Goal: Information Seeking & Learning: Find specific fact

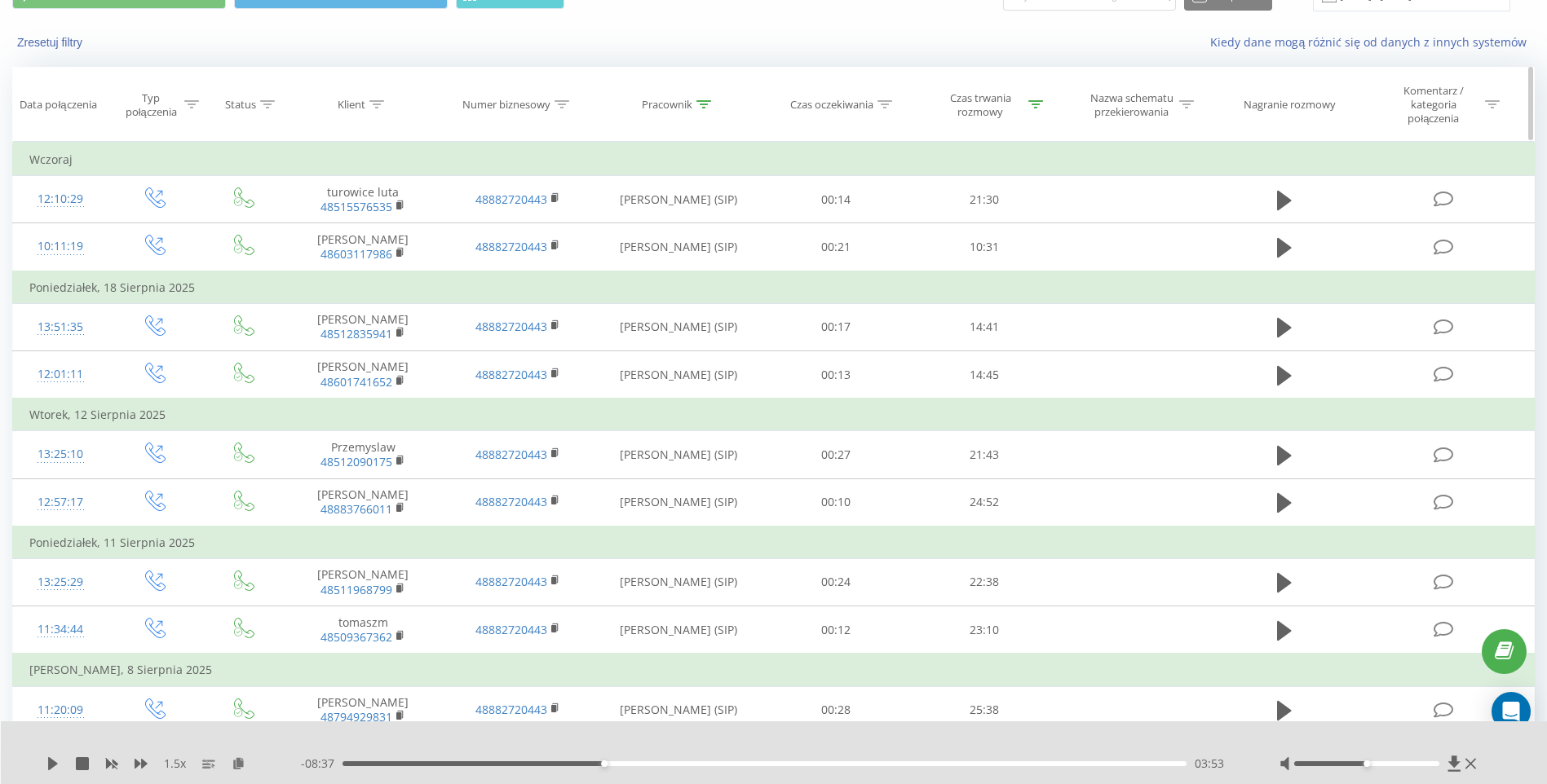
click at [706, 101] on icon at bounding box center [703, 105] width 15 height 8
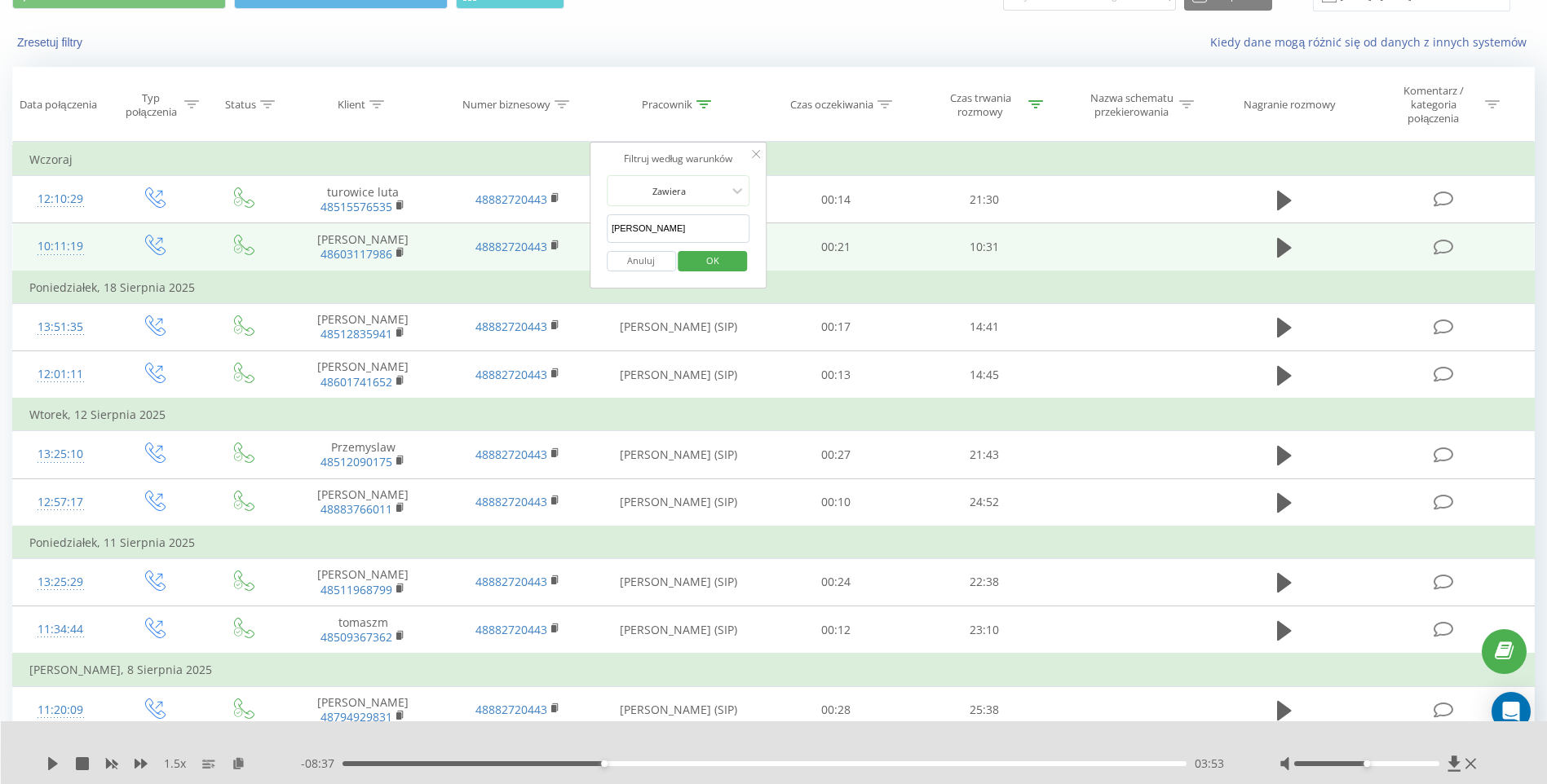
drag, startPoint x: 602, startPoint y: 224, endPoint x: 517, endPoint y: 227, distance: 85.1
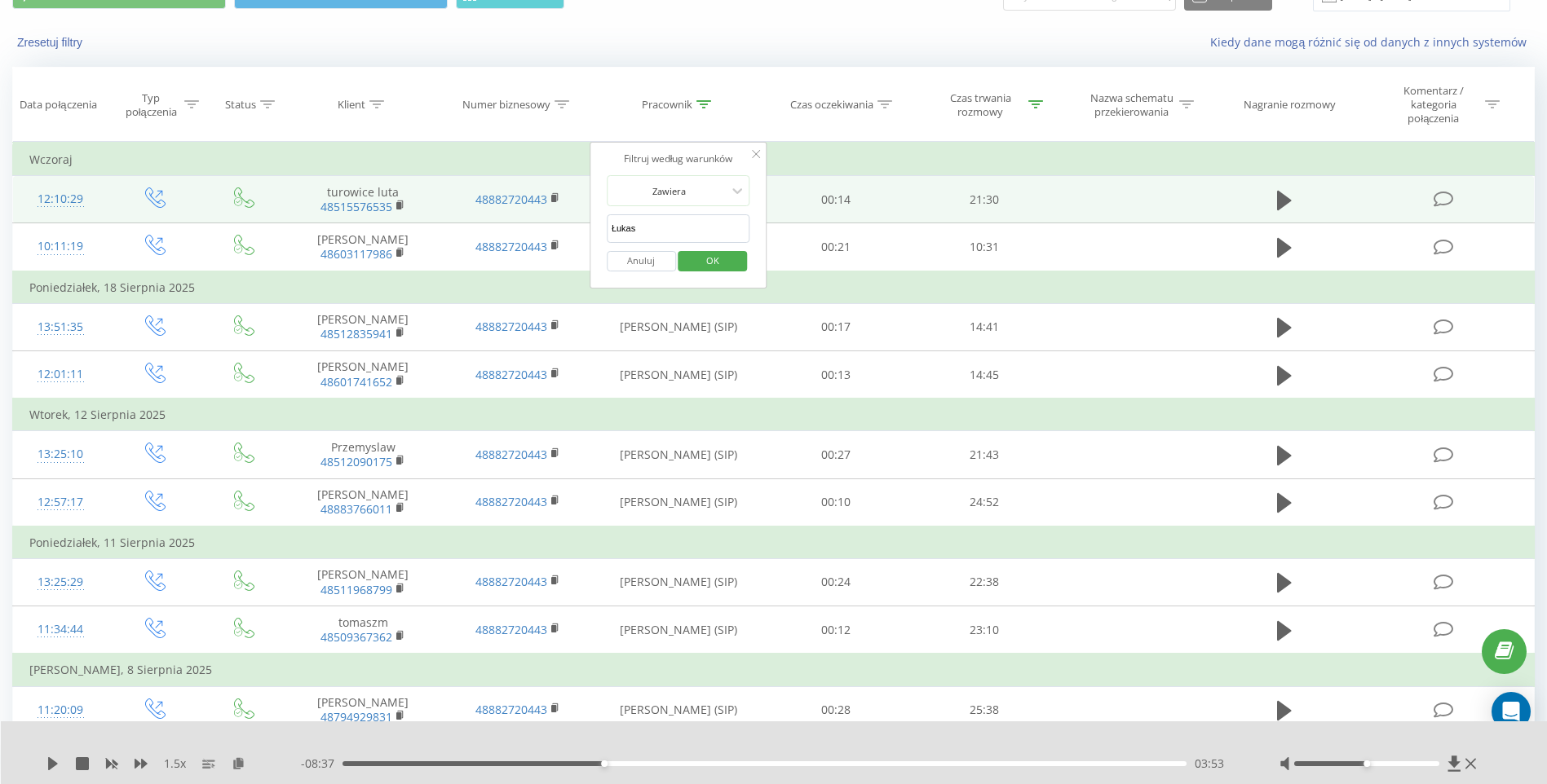
type input "Łukasz"
click button "OK" at bounding box center [713, 261] width 69 height 21
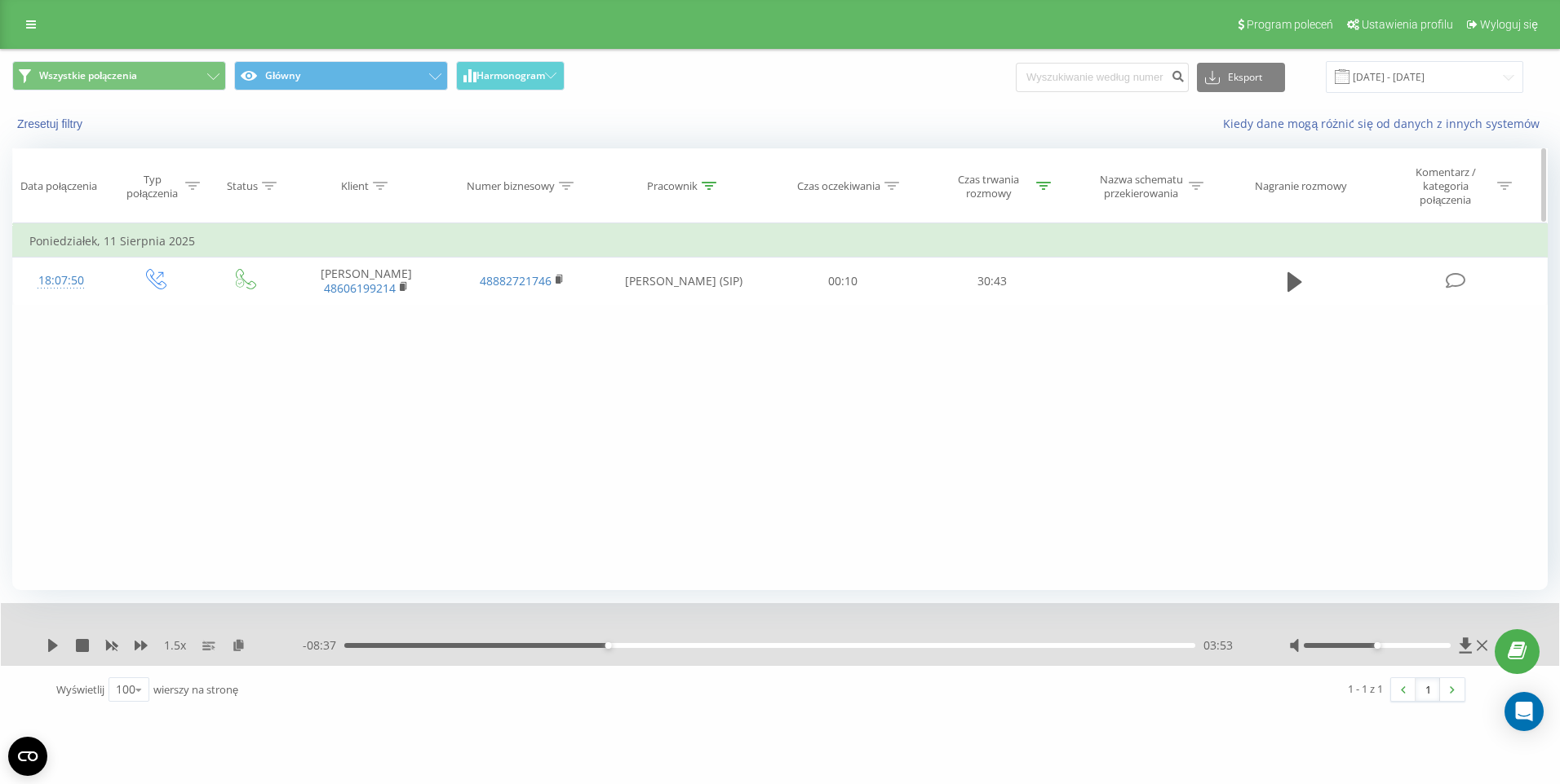
click at [711, 186] on icon at bounding box center [708, 186] width 15 height 8
drag, startPoint x: 548, startPoint y: 308, endPoint x: 474, endPoint y: 307, distance: 74.0
click at [485, 307] on div "Filtruj według warunków Jest równe Wprowadź wartość Anuluj OK Filtruj według wa…" at bounding box center [780, 407] width 1536 height 367
click at [1044, 196] on div "Czas trwania rozmowy" at bounding box center [998, 187] width 106 height 27
drag, startPoint x: 959, startPoint y: 312, endPoint x: 819, endPoint y: 314, distance: 140.0
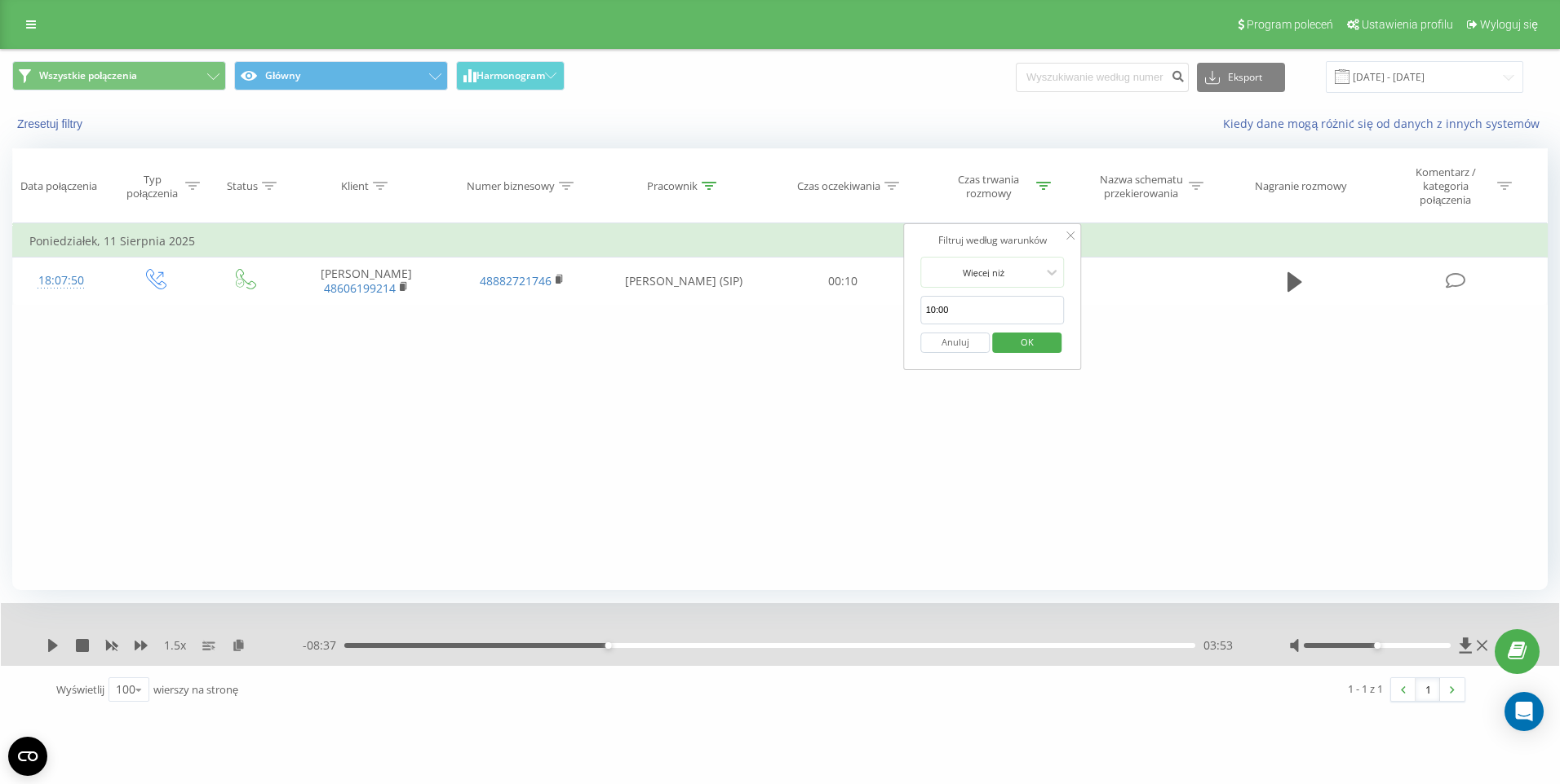
click at [818, 313] on div "Filtruj według warunków Jest równe Wprowadź wartość Anuluj OK Filtruj według wa…" at bounding box center [780, 407] width 1536 height 367
click at [1042, 271] on div "Więcej niż" at bounding box center [984, 272] width 119 height 24
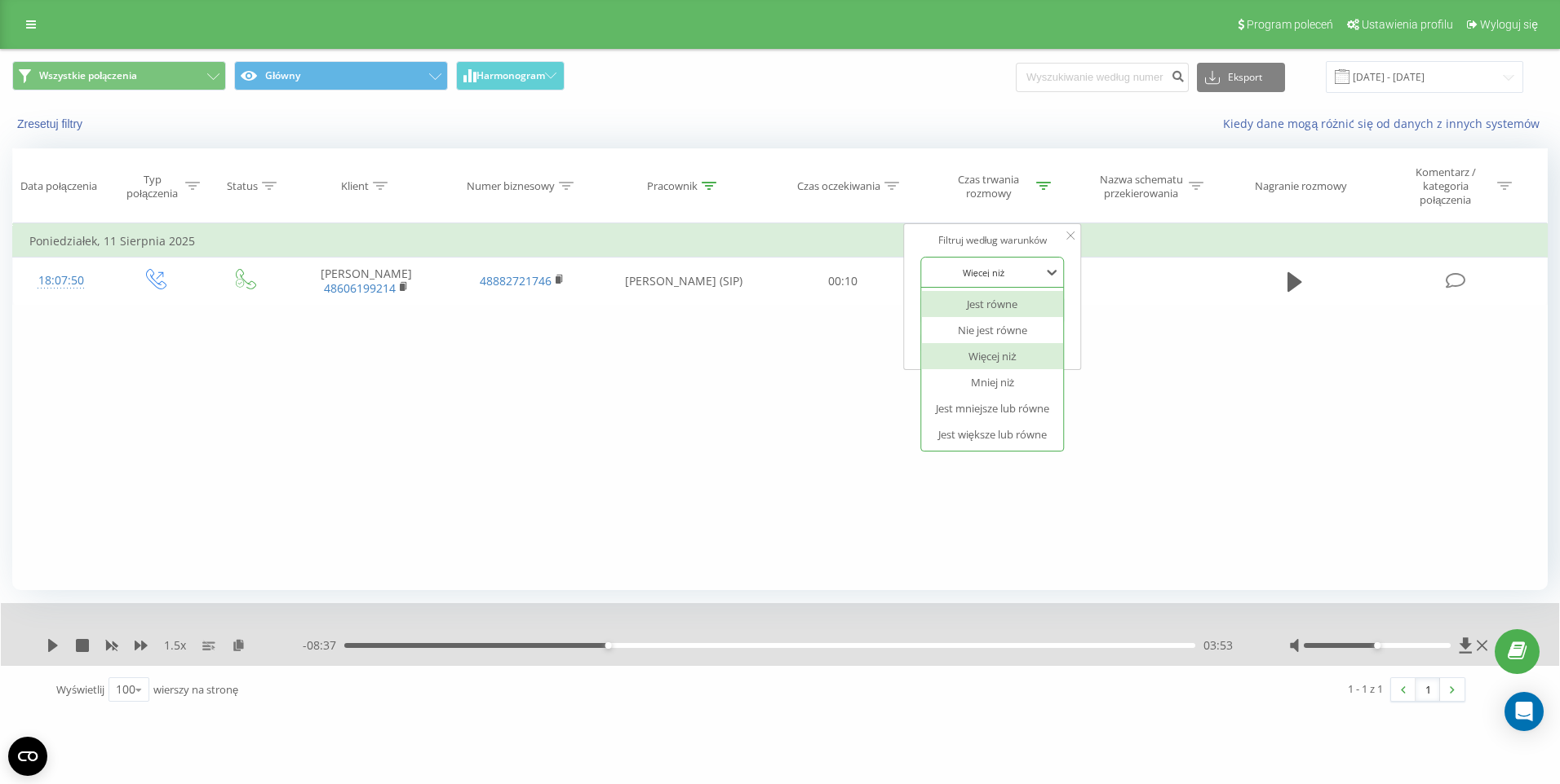
click at [1011, 309] on div "Jest równe" at bounding box center [993, 304] width 142 height 26
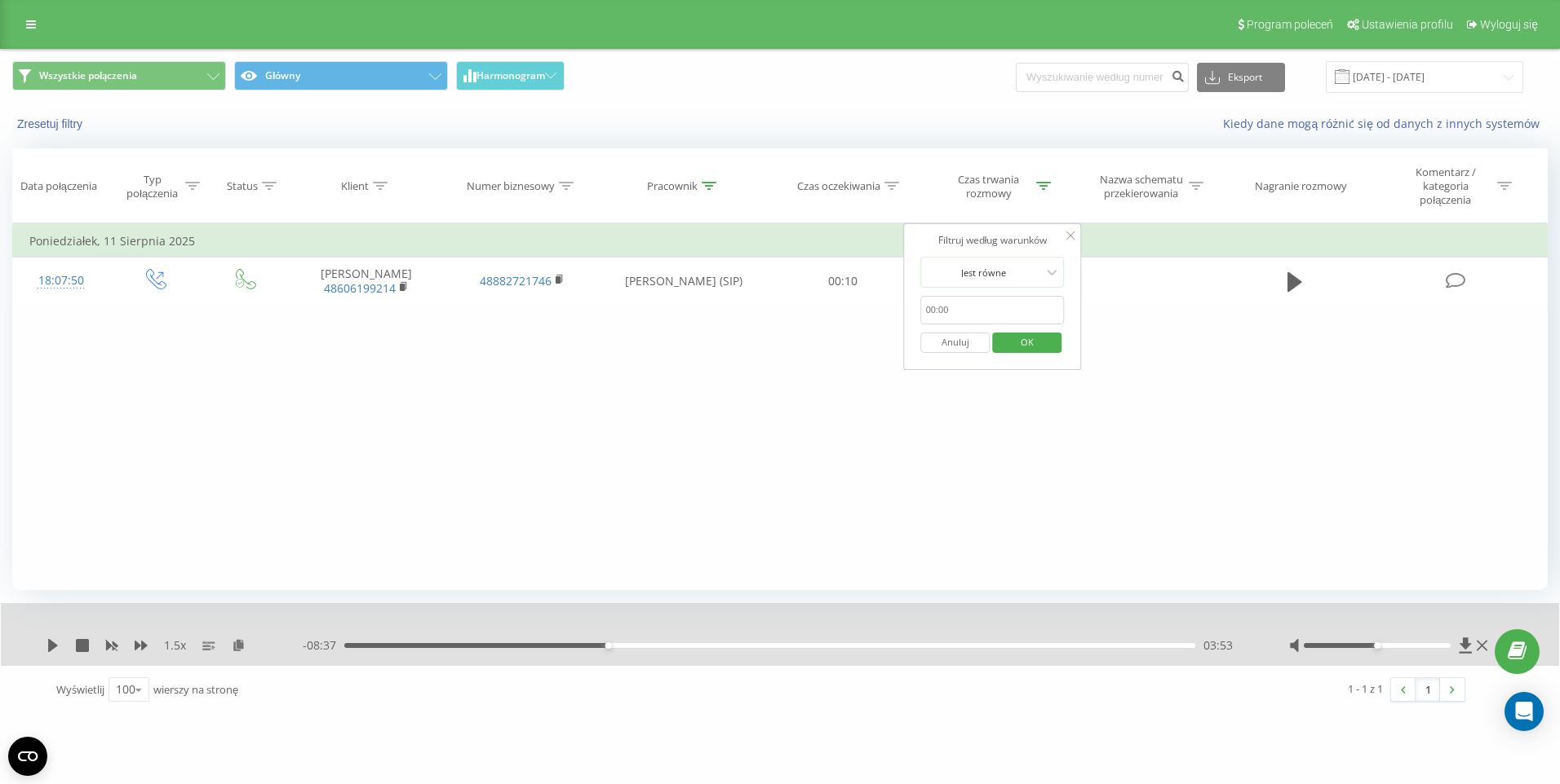
click at [1021, 343] on span "OK" at bounding box center [1027, 342] width 46 height 25
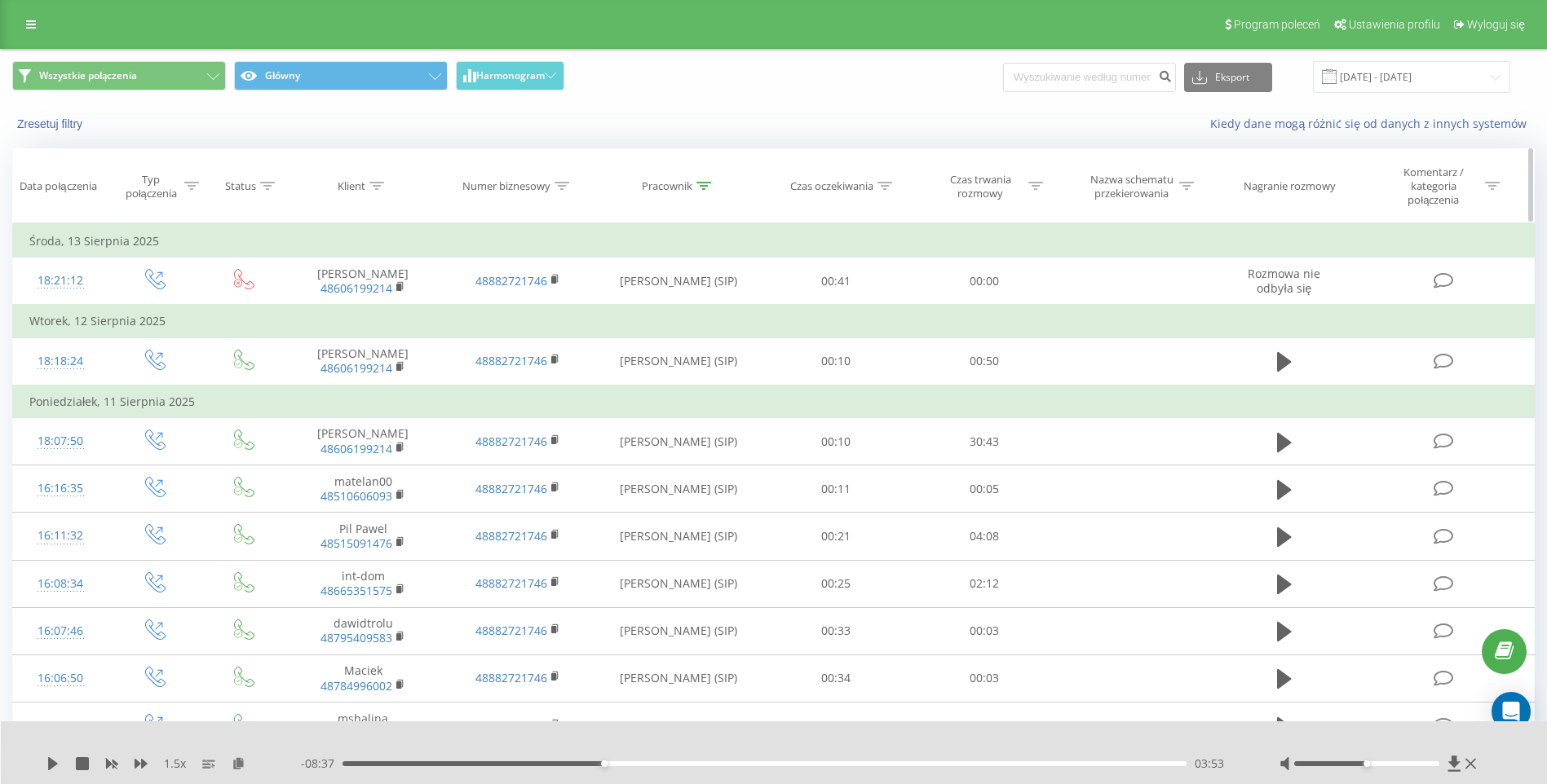
click at [702, 189] on icon at bounding box center [703, 186] width 15 height 8
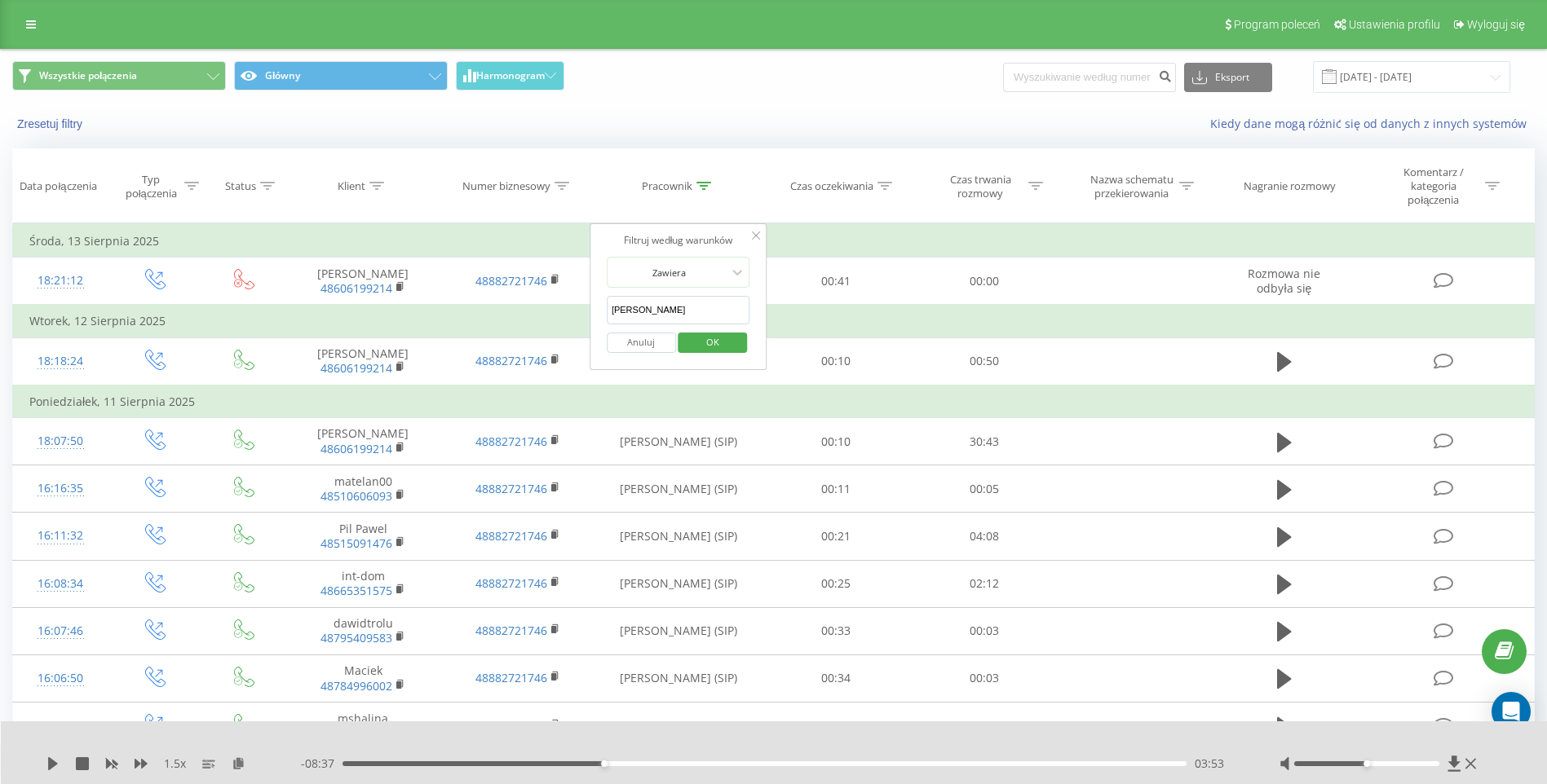
click at [685, 302] on input "Łukasz" at bounding box center [679, 310] width 144 height 28
type input "Łukasz Drozdek"
click button "OK" at bounding box center [713, 342] width 69 height 21
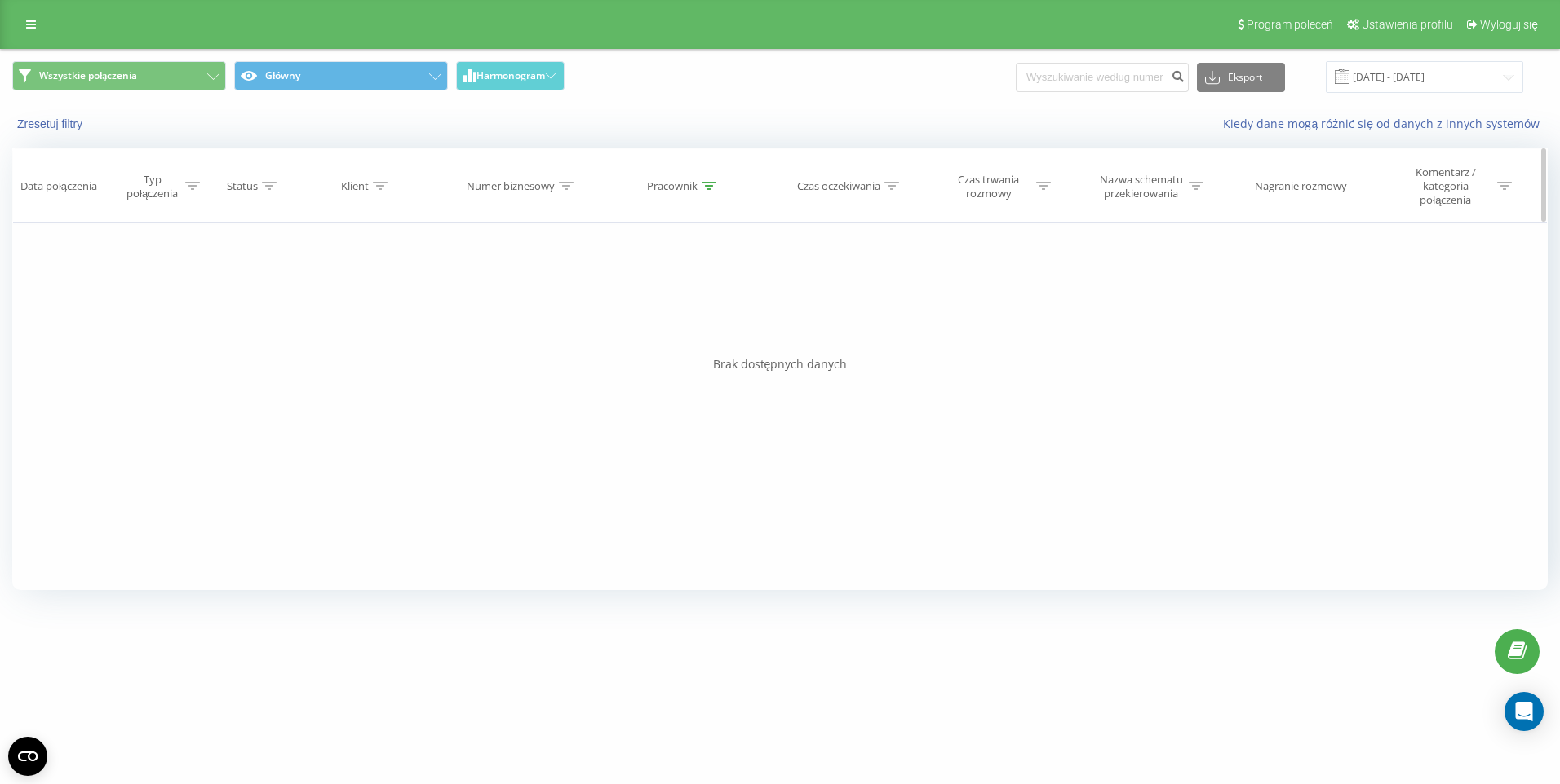
click at [714, 187] on icon at bounding box center [708, 186] width 15 height 8
click at [32, 32] on link at bounding box center [31, 23] width 29 height 22
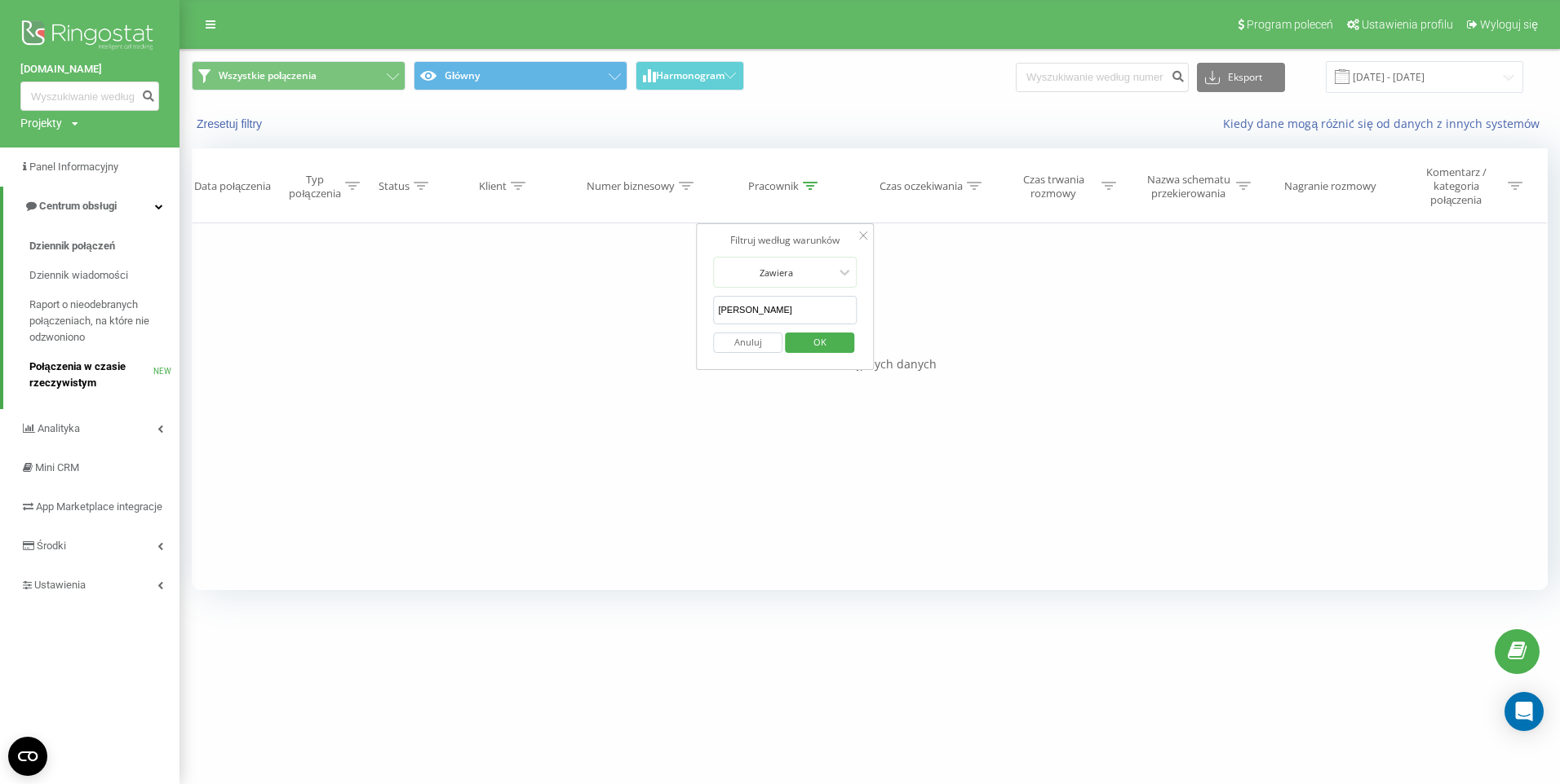
click at [74, 375] on span "Połączenia w czasie rzeczywistym" at bounding box center [91, 374] width 124 height 32
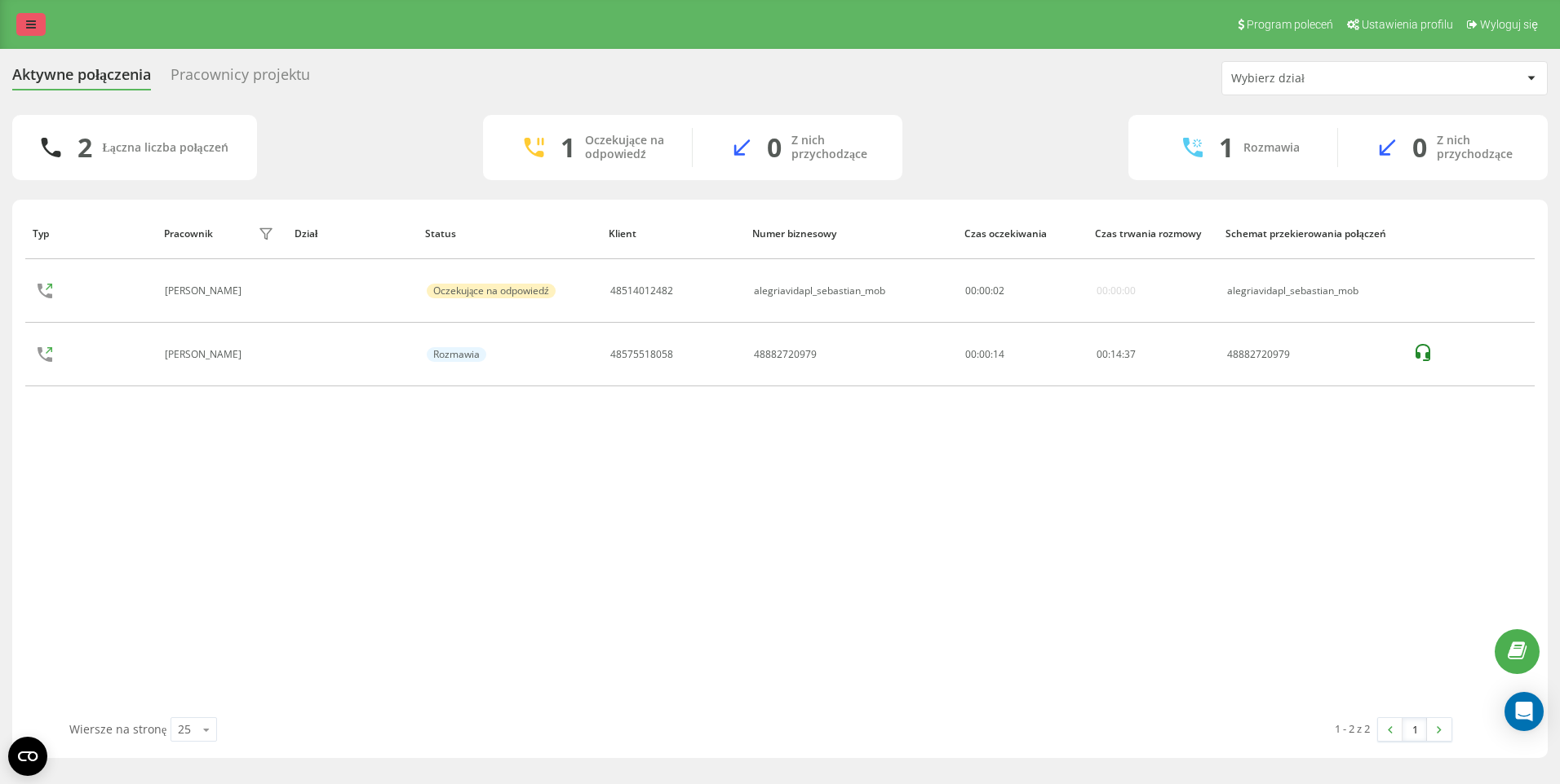
click at [35, 27] on icon at bounding box center [31, 24] width 10 height 12
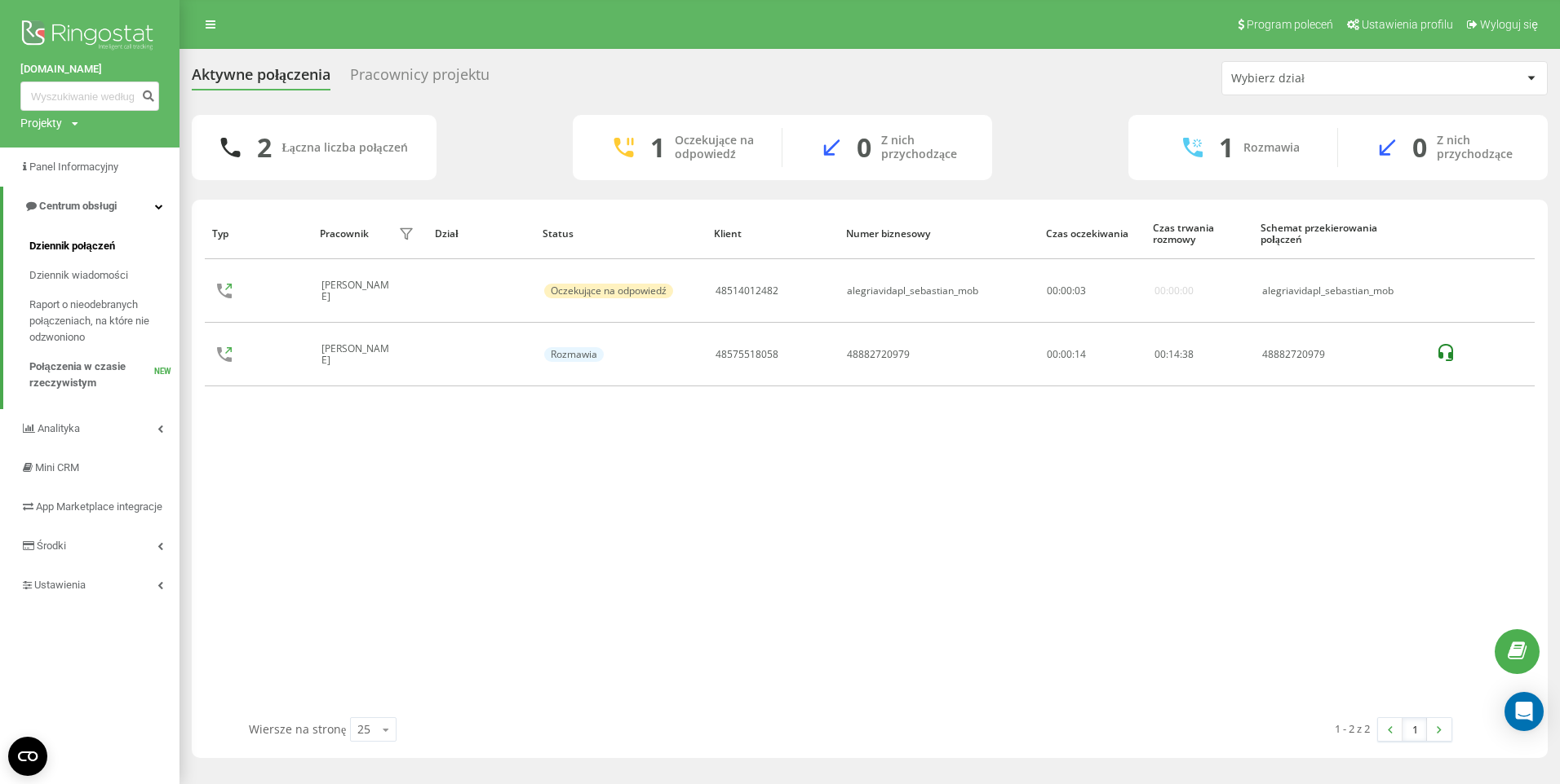
click at [70, 252] on span "Dziennik połączeń" at bounding box center [72, 246] width 86 height 17
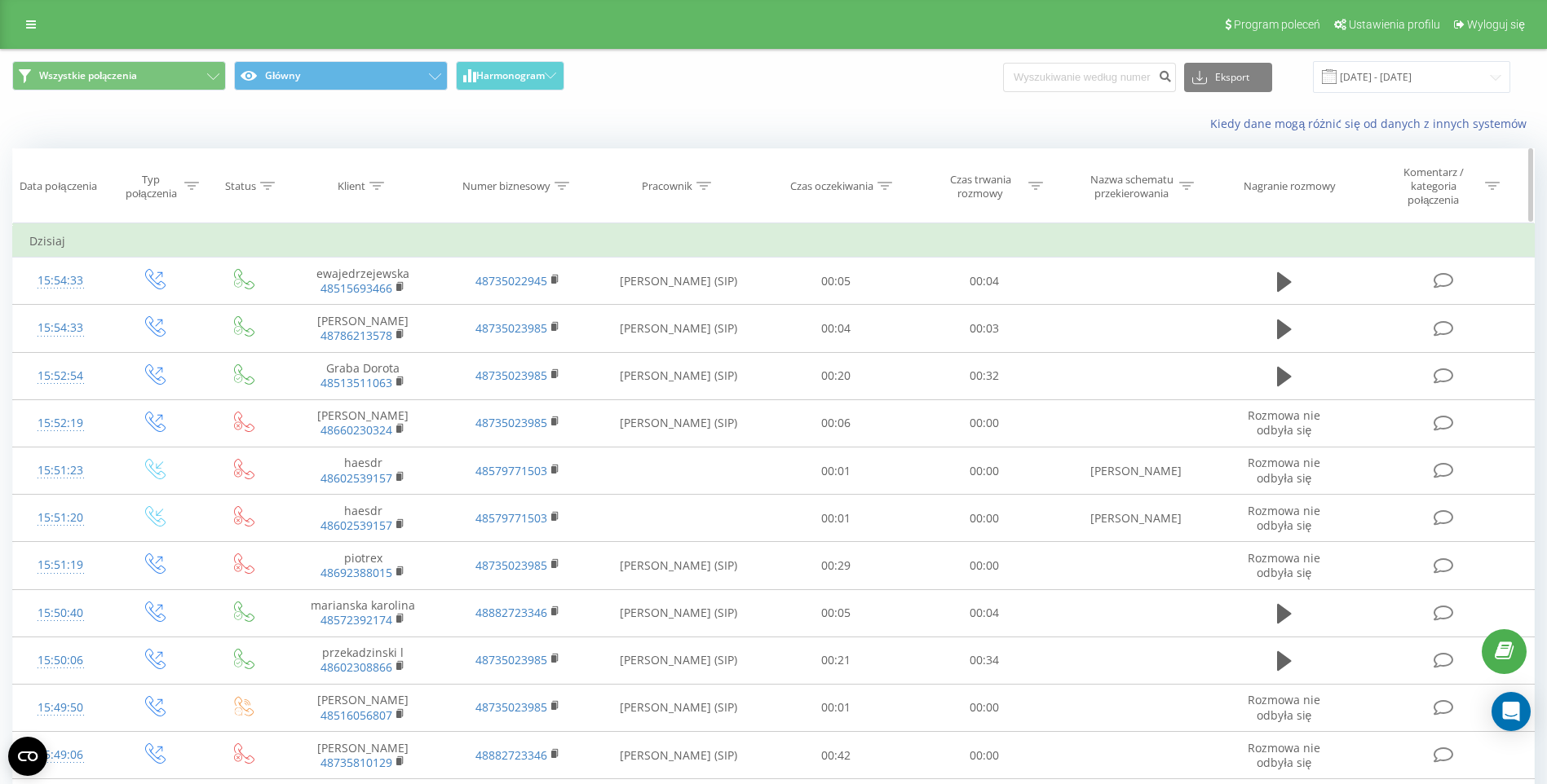
click at [701, 182] on icon at bounding box center [703, 186] width 15 height 8
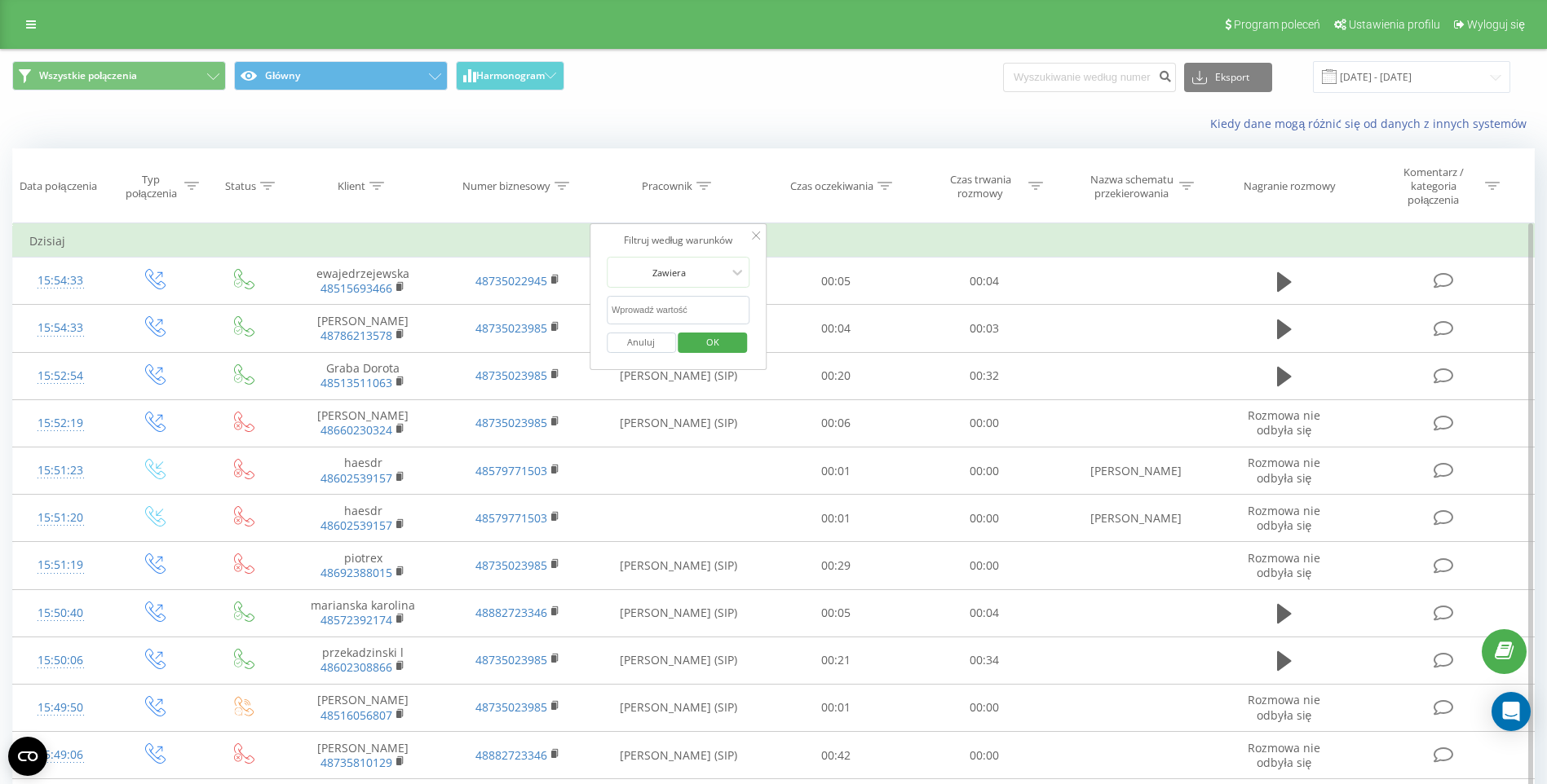
click at [687, 306] on input "text" at bounding box center [679, 310] width 144 height 28
type input "krzysztof"
click button "OK" at bounding box center [713, 342] width 69 height 21
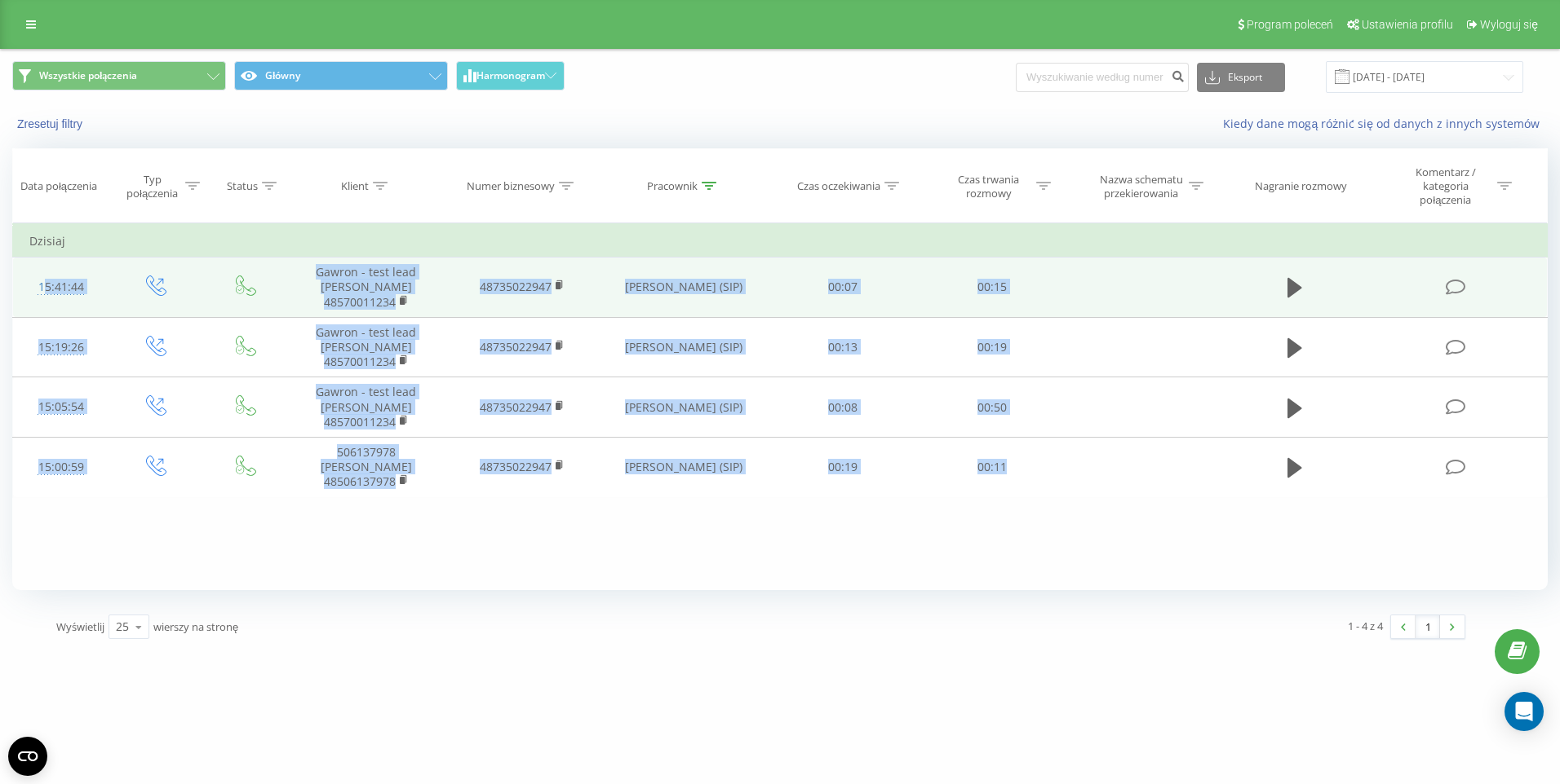
drag, startPoint x: 1016, startPoint y: 459, endPoint x: 27, endPoint y: 280, distance: 1005.1
click at [27, 280] on tbody "Dzisiaj 15:41:44 Gawron - test lead Dominik 48570011234 48735022947 Krzysztof B…" at bounding box center [780, 361] width 1535 height 273
copy tbody "15:41:44 Gawron - test lead Dominik 48570011234 48735022947 Krzysztof Bucki (SI…"
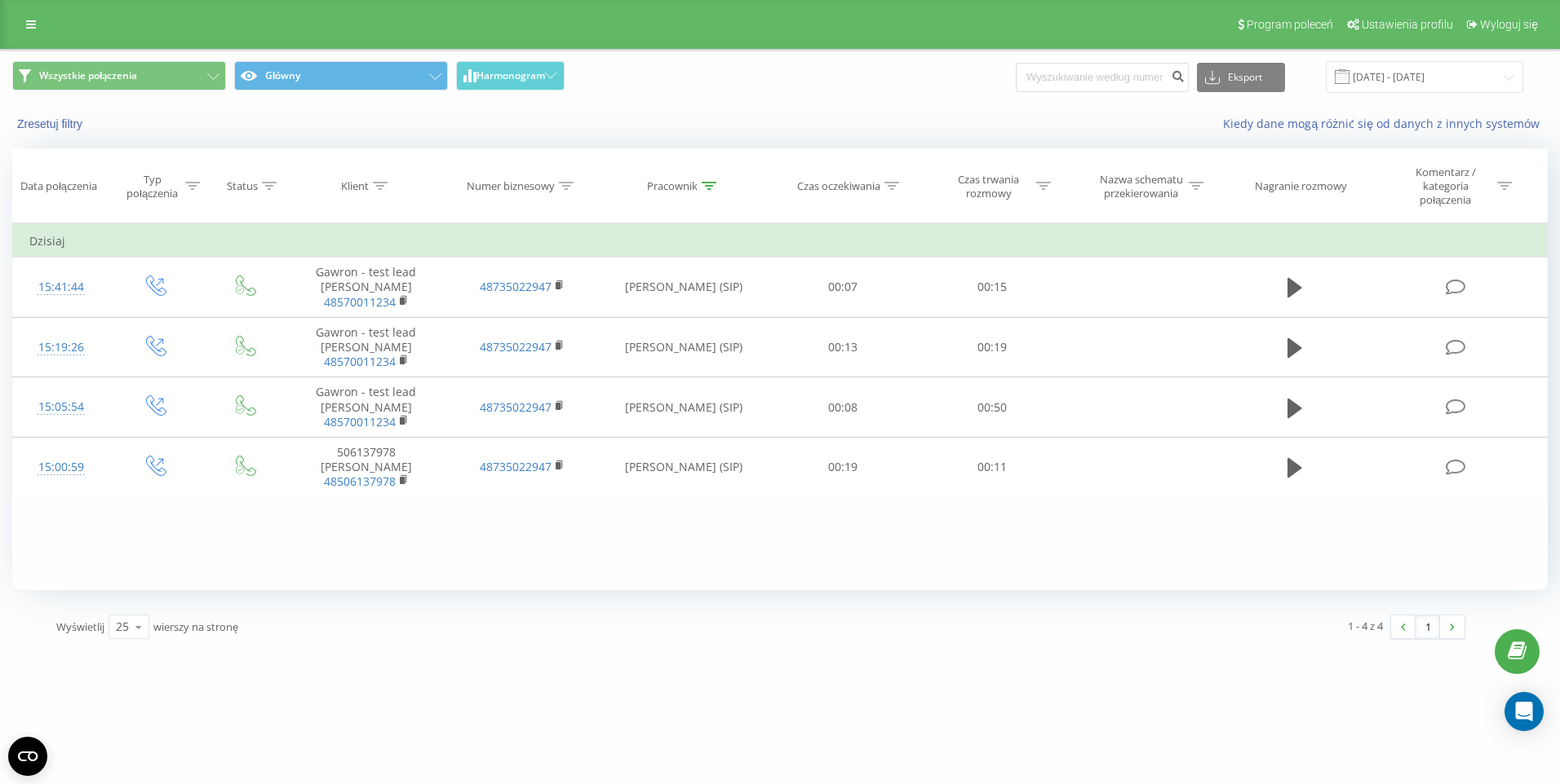
click at [490, 603] on div "Wyświetlij 25 10 25 50 100 wierszy na stronę" at bounding box center [403, 627] width 716 height 47
drag, startPoint x: 21, startPoint y: 32, endPoint x: 27, endPoint y: 53, distance: 21.8
click at [22, 32] on link at bounding box center [31, 23] width 29 height 22
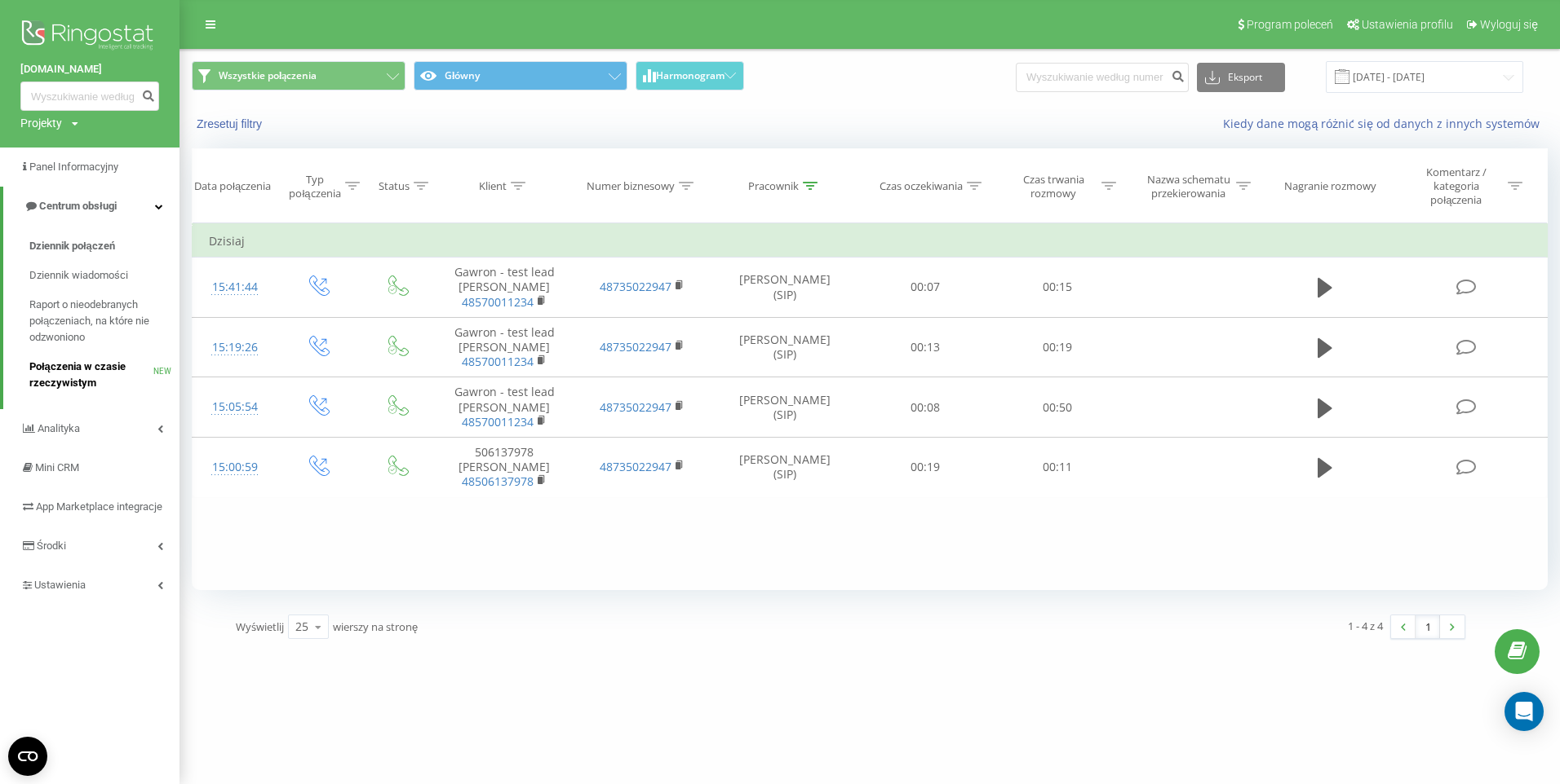
click at [70, 370] on span "Połączenia w czasie rzeczywistym" at bounding box center [91, 374] width 124 height 32
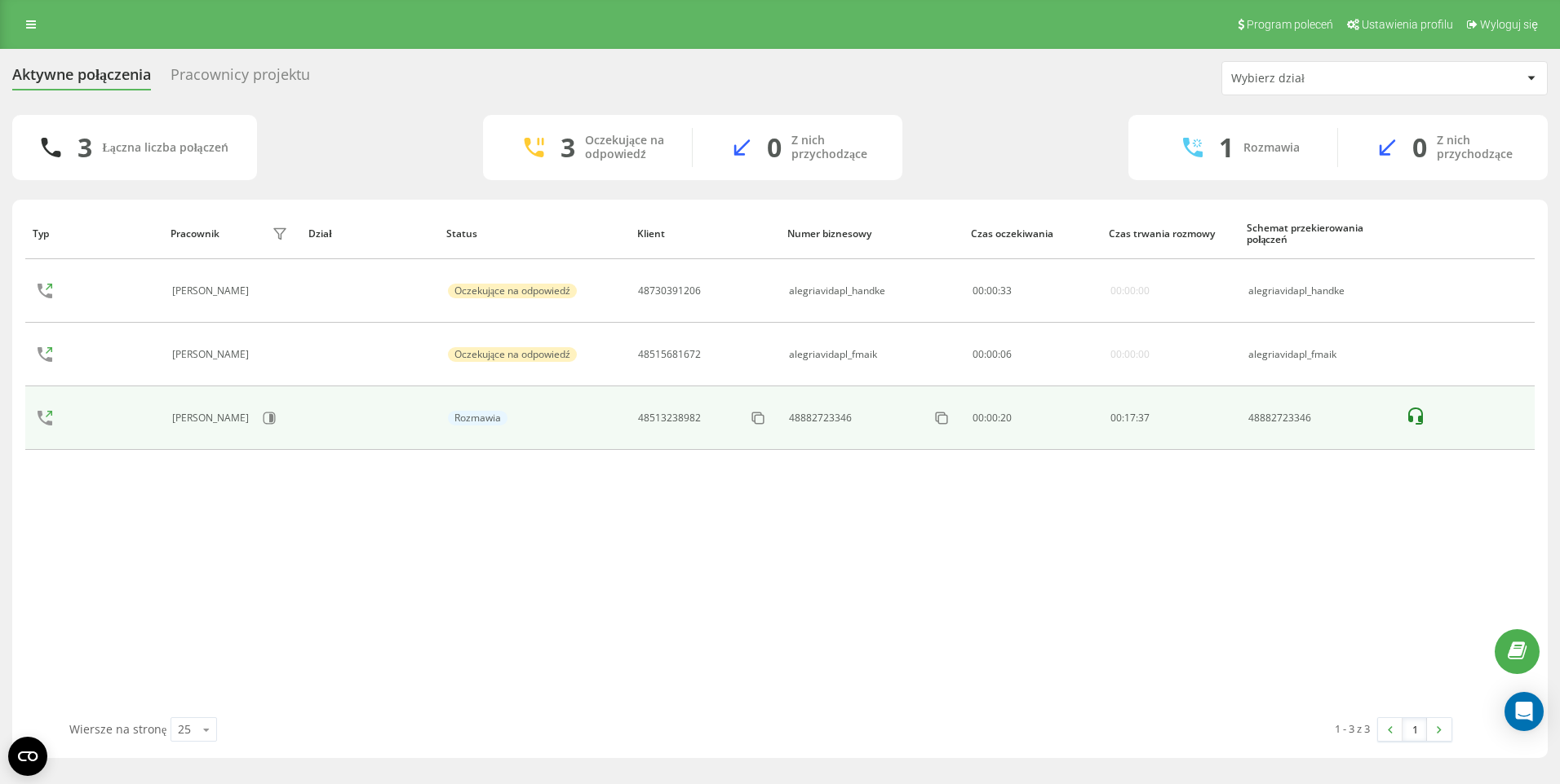
click at [1419, 411] on icon at bounding box center [1415, 416] width 20 height 20
